Goal: Task Accomplishment & Management: Manage account settings

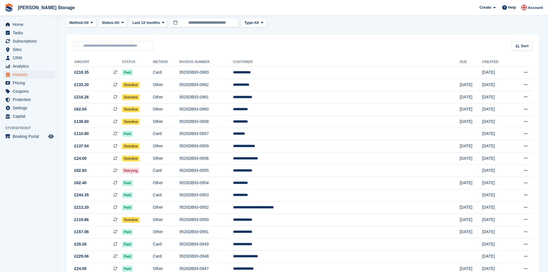
scroll to position [29, 0]
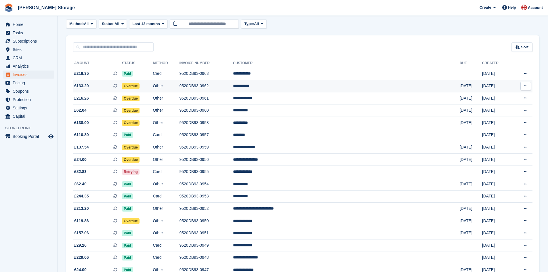
click at [229, 85] on td "9520DB93-0962" at bounding box center [205, 86] width 53 height 12
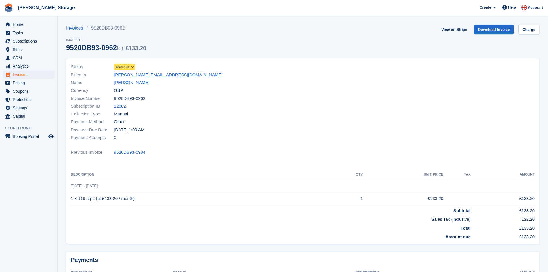
click at [133, 66] on icon at bounding box center [132, 66] width 3 height 3
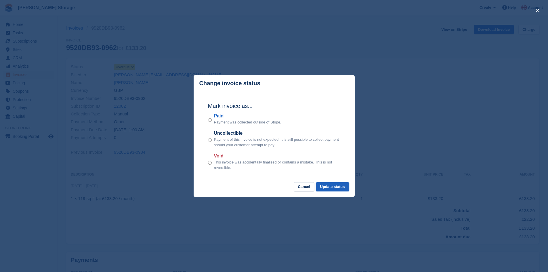
click at [338, 187] on button "Update status" at bounding box center [332, 186] width 33 height 9
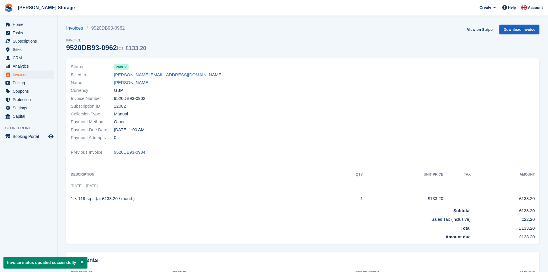
click at [517, 32] on link "Download Invoice" at bounding box center [519, 29] width 40 height 9
drag, startPoint x: 145, startPoint y: 154, endPoint x: 114, endPoint y: 152, distance: 30.8
click at [114, 152] on div "Previous Invoice 9520DB93-0934" at bounding box center [303, 152] width 464 height 8
copy link "9520DB93-0934"
click at [79, 28] on link "Invoices" at bounding box center [76, 28] width 20 height 7
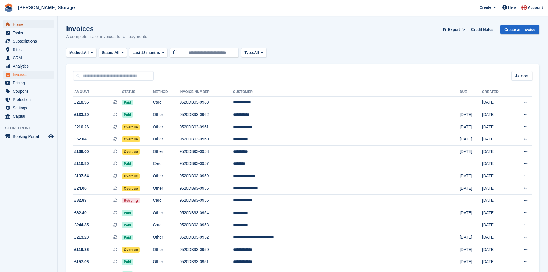
click at [21, 23] on span "Home" at bounding box center [30, 24] width 34 height 8
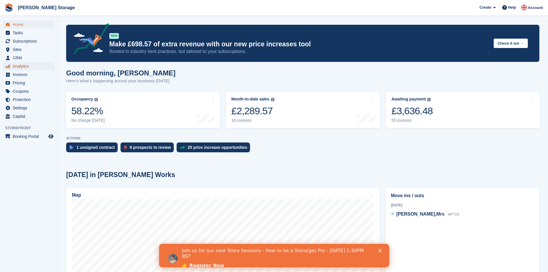
click at [36, 67] on span "Analytics" at bounding box center [30, 66] width 34 height 8
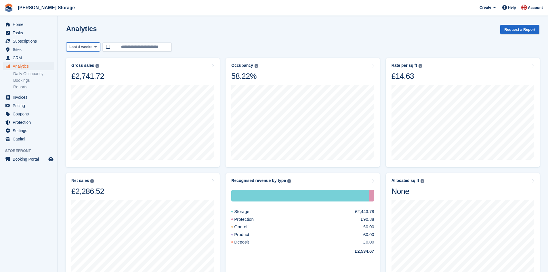
click at [93, 47] on span at bounding box center [95, 47] width 5 height 5
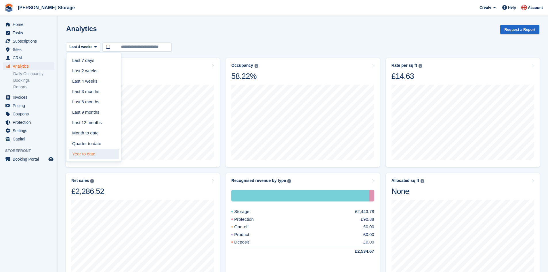
click at [97, 149] on link "Year to date" at bounding box center [94, 154] width 50 height 10
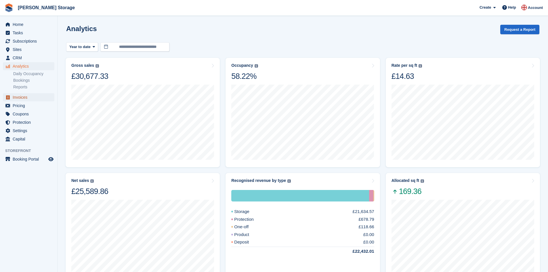
click at [27, 95] on span "Invoices" at bounding box center [30, 97] width 34 height 8
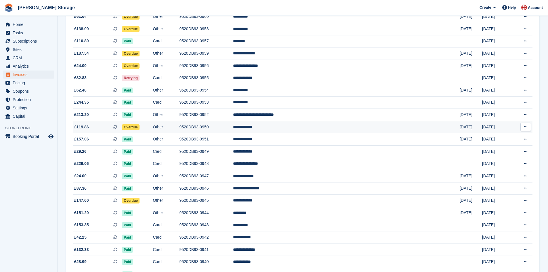
scroll to position [131, 0]
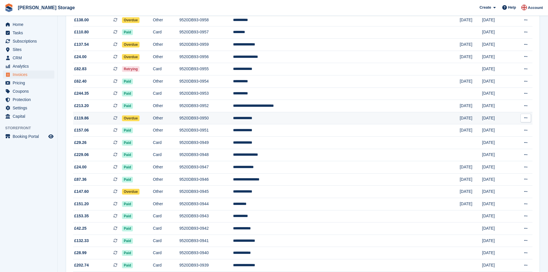
click at [233, 119] on td "9520DB93-0950" at bounding box center [205, 118] width 53 height 12
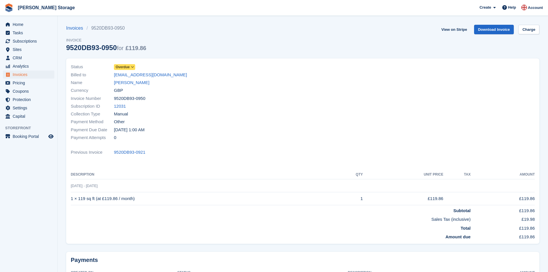
click at [130, 67] on span at bounding box center [132, 67] width 5 height 5
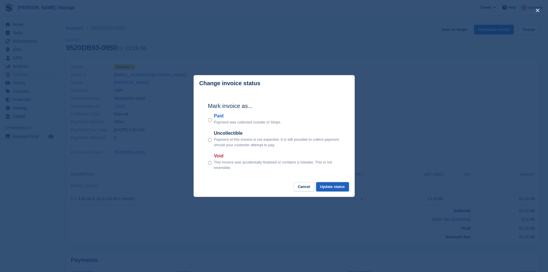
click at [339, 189] on button "Update status" at bounding box center [332, 186] width 33 height 9
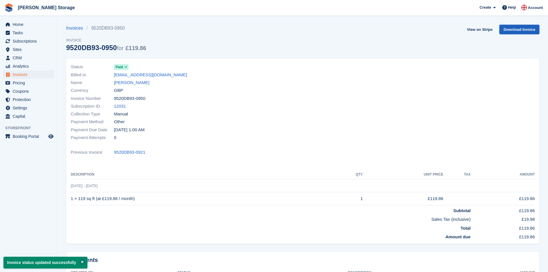
click at [509, 31] on link "Download Invoice" at bounding box center [519, 29] width 40 height 9
drag, startPoint x: 146, startPoint y: 153, endPoint x: 114, endPoint y: 152, distance: 31.9
click at [114, 152] on div "Previous Invoice 9520DB93-0921" at bounding box center [303, 152] width 464 height 8
copy link "9520DB93-0921"
drag, startPoint x: 143, startPoint y: 82, endPoint x: 115, endPoint y: 82, distance: 28.2
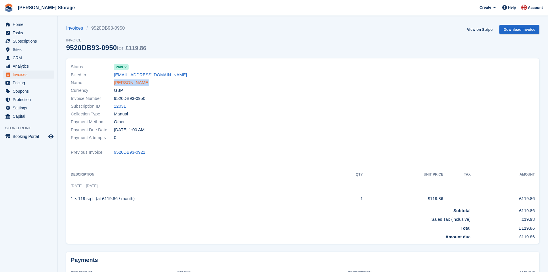
click at [115, 82] on div "Name Carla Simpson" at bounding box center [185, 83] width 229 height 8
copy link "Carla Simpson"
click at [135, 82] on link "Carla Simpson" at bounding box center [131, 82] width 35 height 7
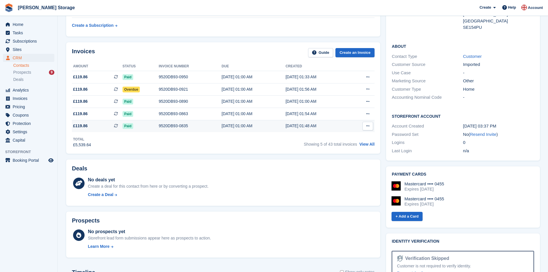
scroll to position [157, 0]
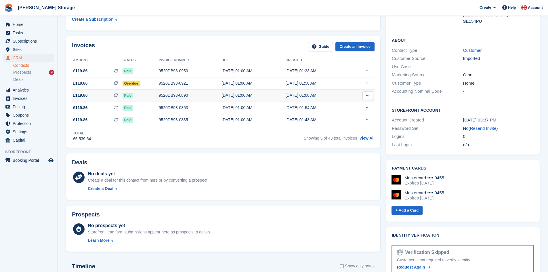
click at [171, 95] on div "9520DB93-0890" at bounding box center [190, 95] width 63 height 6
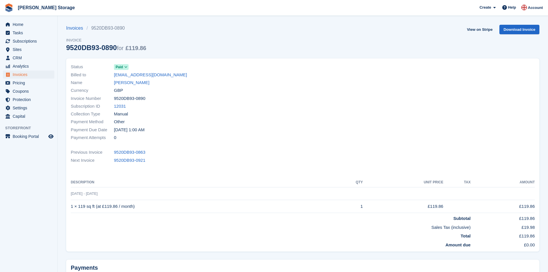
drag, startPoint x: 145, startPoint y: 98, endPoint x: 114, endPoint y: 96, distance: 31.4
click at [114, 96] on div "Invoice Number 9520DB93-0890" at bounding box center [185, 98] width 229 height 8
copy span "9520DB93-0890"
click at [139, 82] on link "[PERSON_NAME]" at bounding box center [131, 82] width 35 height 7
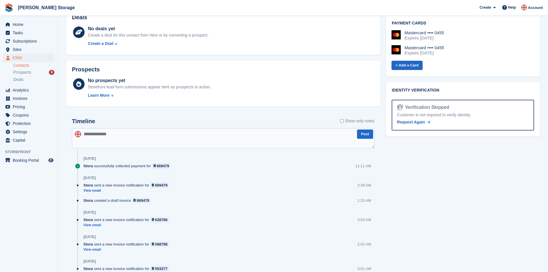
scroll to position [323, 0]
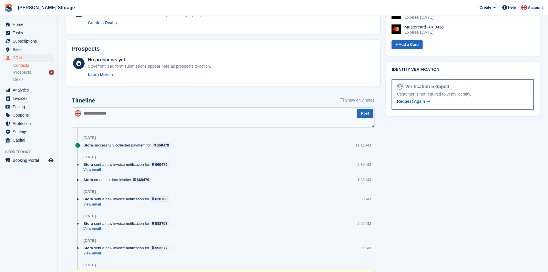
click at [201, 118] on textarea at bounding box center [223, 117] width 302 height 20
type textarea "**********"
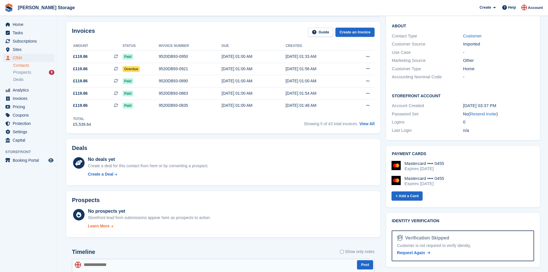
scroll to position [165, 0]
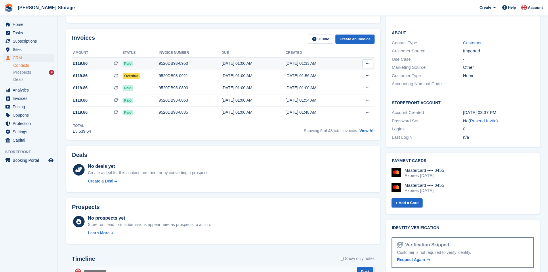
click at [190, 63] on div "9520DB93-0950" at bounding box center [190, 63] width 63 height 6
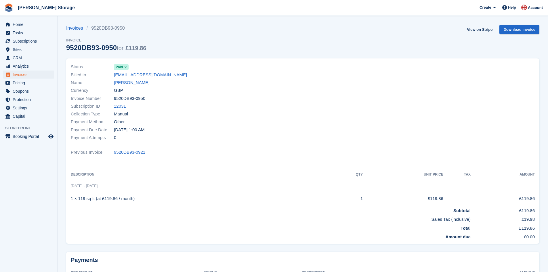
drag, startPoint x: 145, startPoint y: 98, endPoint x: 114, endPoint y: 97, distance: 30.8
click at [114, 97] on div "Invoice Number 9520DB93-0950" at bounding box center [185, 98] width 229 height 8
copy span "9520DB93-0950"
